Goal: Find contact information: Find contact information

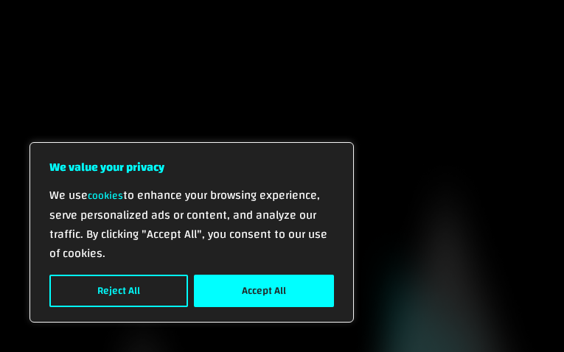
type input "*********"
type input "**********"
